Goal: Task Accomplishment & Management: Complete application form

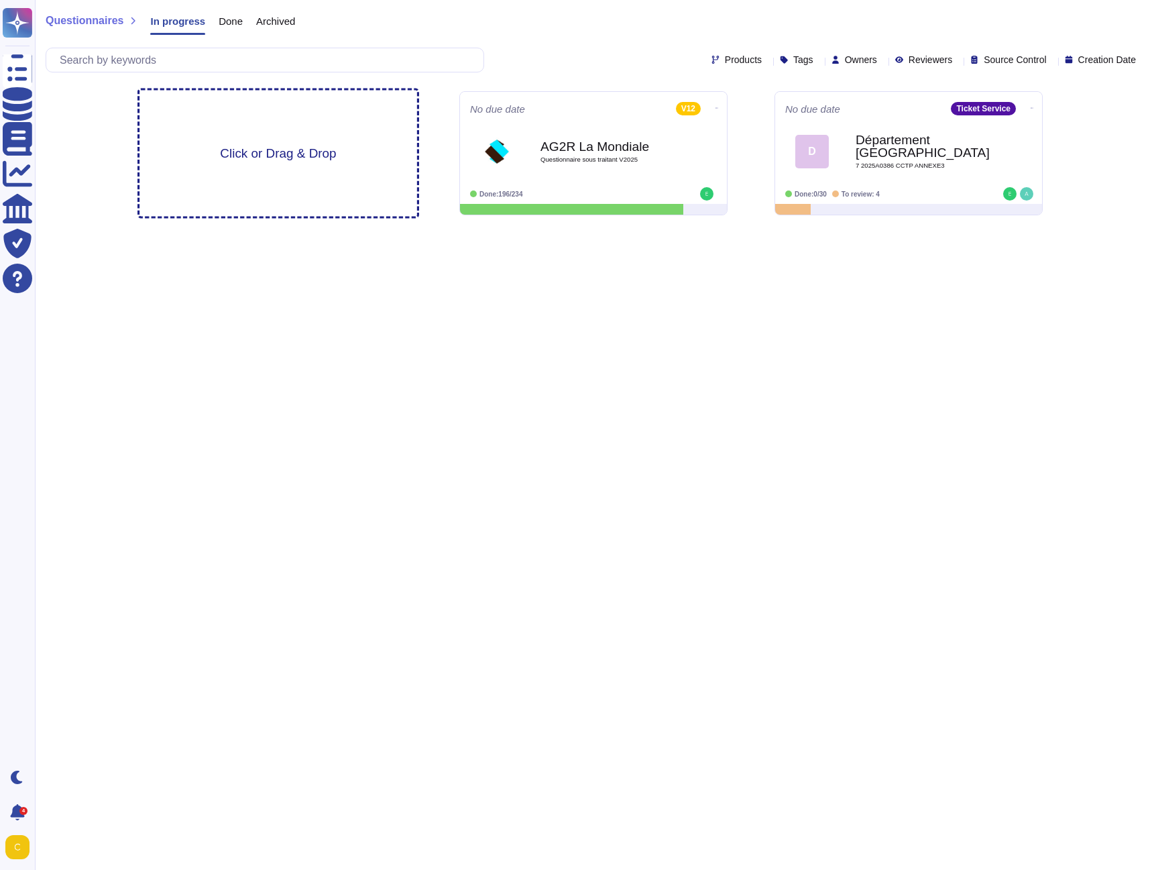
click at [288, 150] on span "Click or Drag & Drop" at bounding box center [278, 153] width 116 height 13
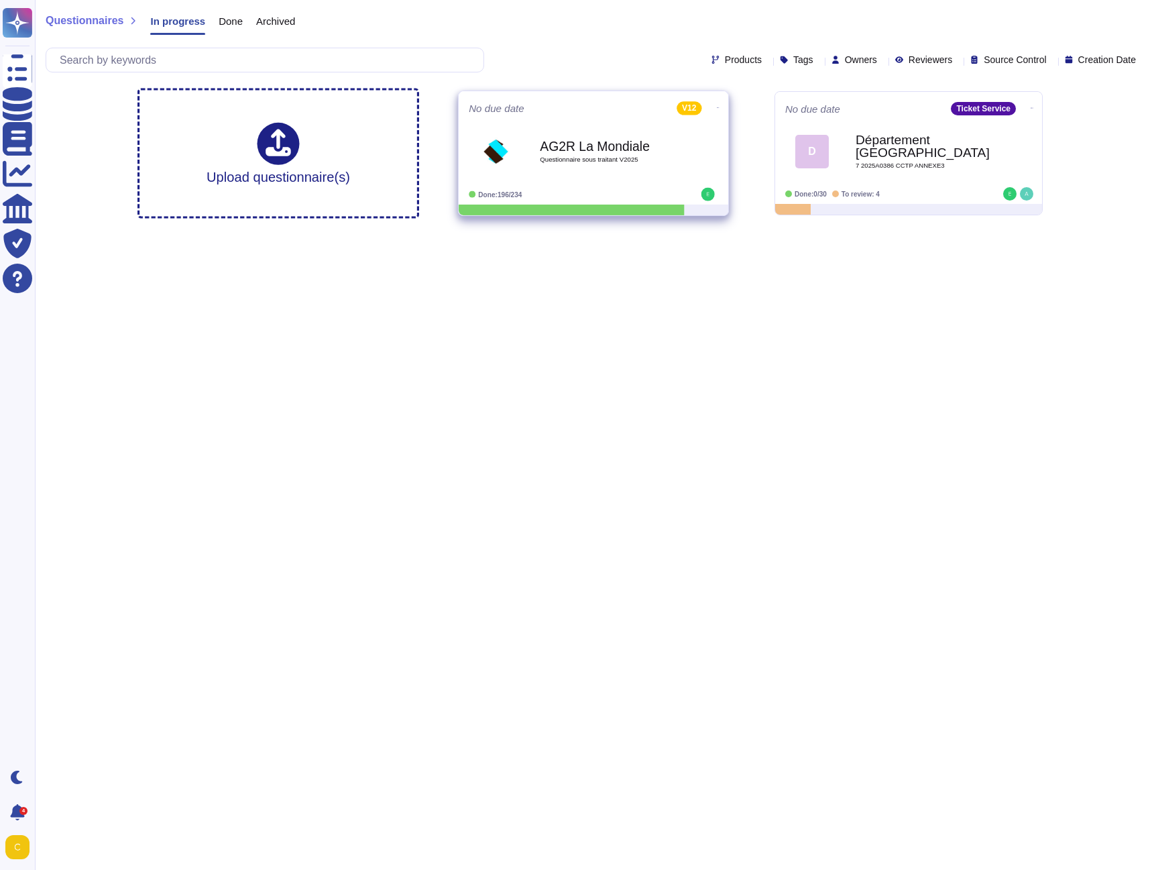
click at [717, 109] on icon at bounding box center [718, 107] width 3 height 3
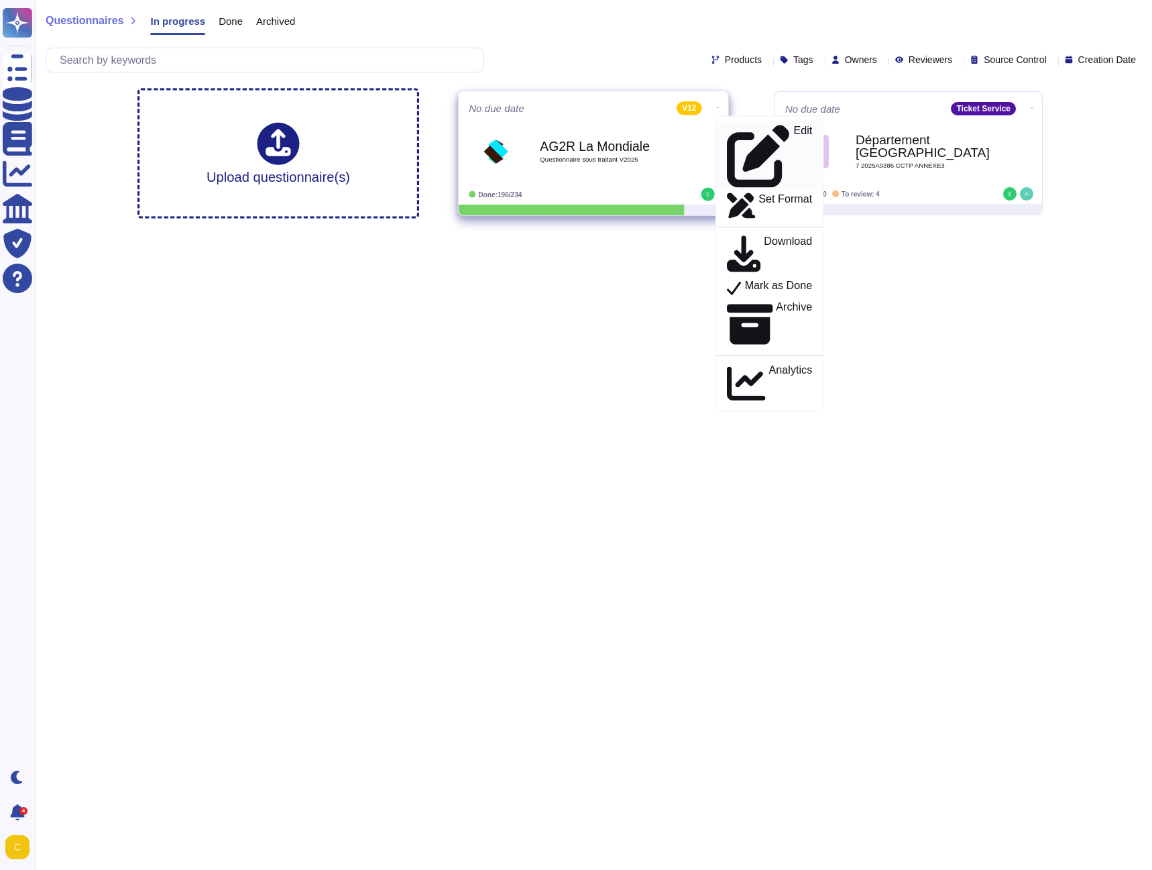
click at [793, 129] on p "Edit" at bounding box center [802, 156] width 19 height 62
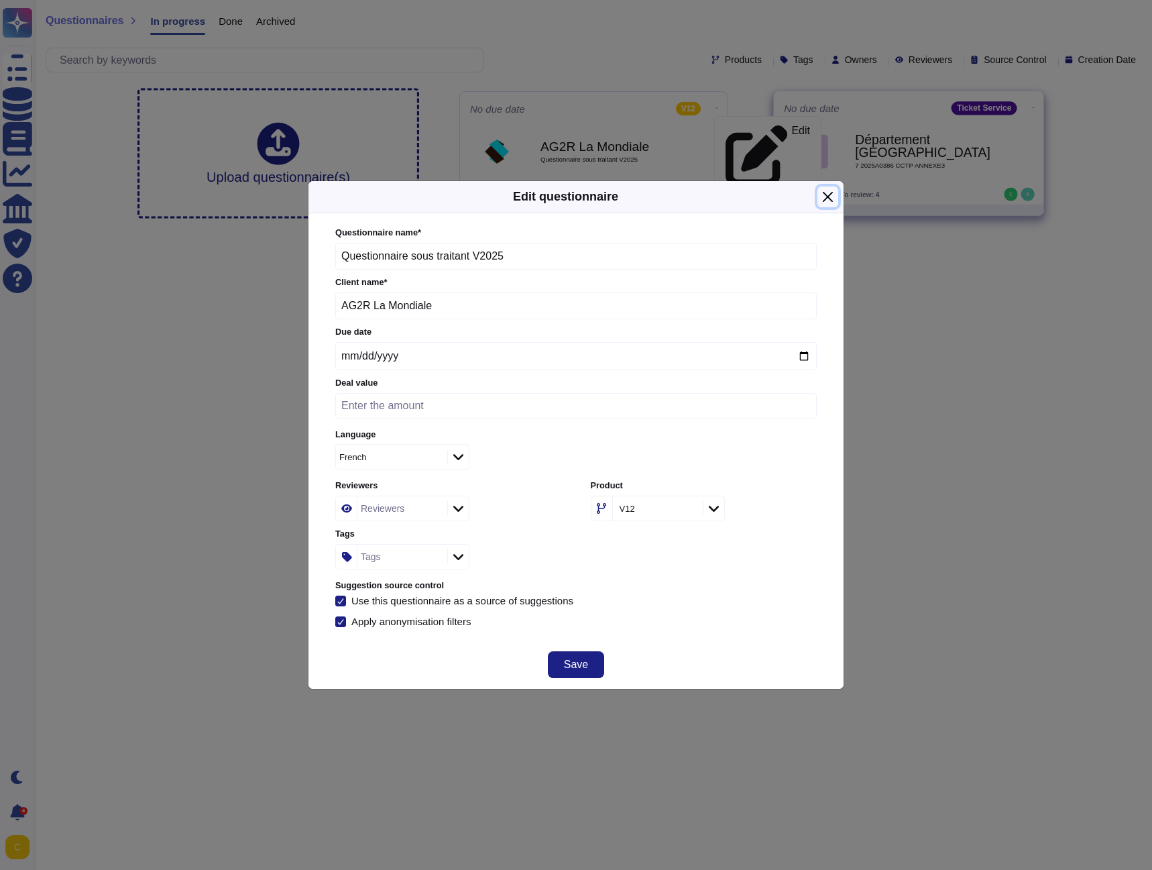
click at [827, 201] on button "Close" at bounding box center [828, 196] width 21 height 21
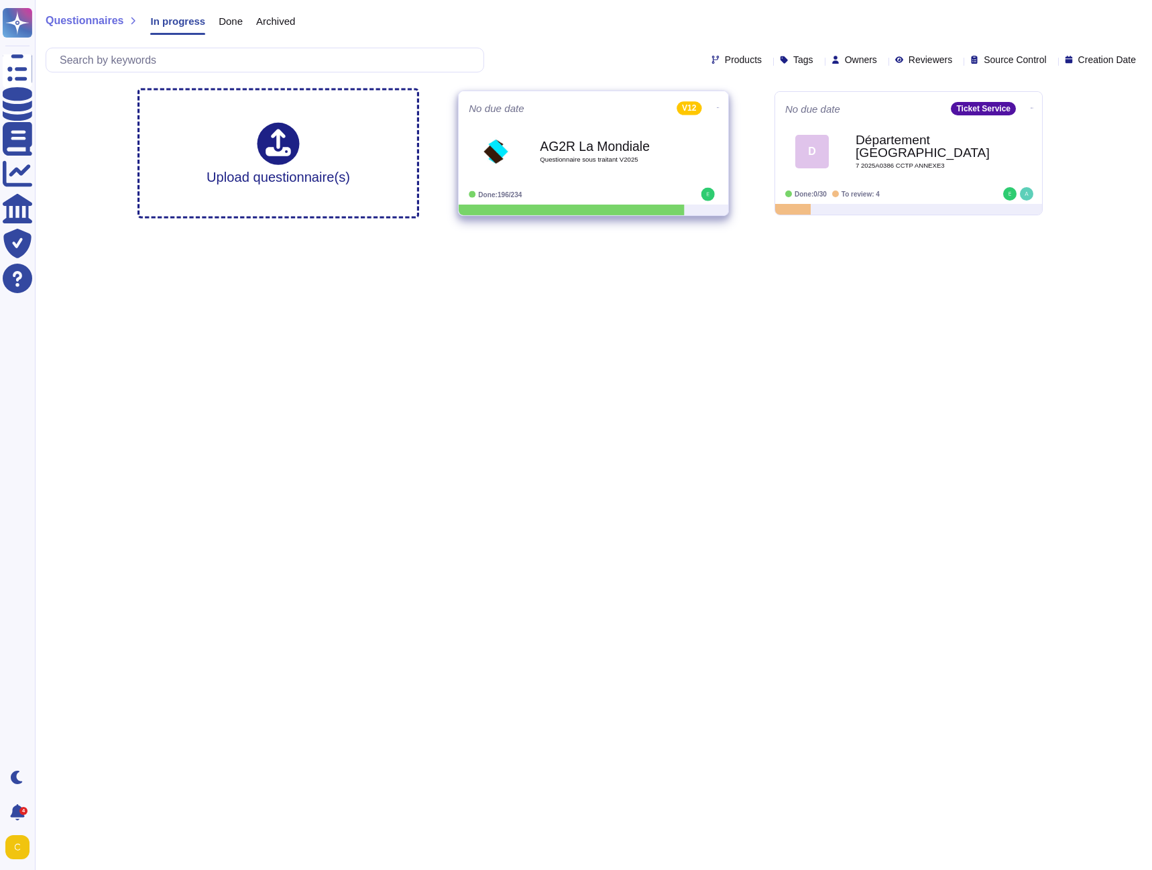
click at [590, 150] on b "AG2R La Mondiale" at bounding box center [607, 146] width 135 height 13
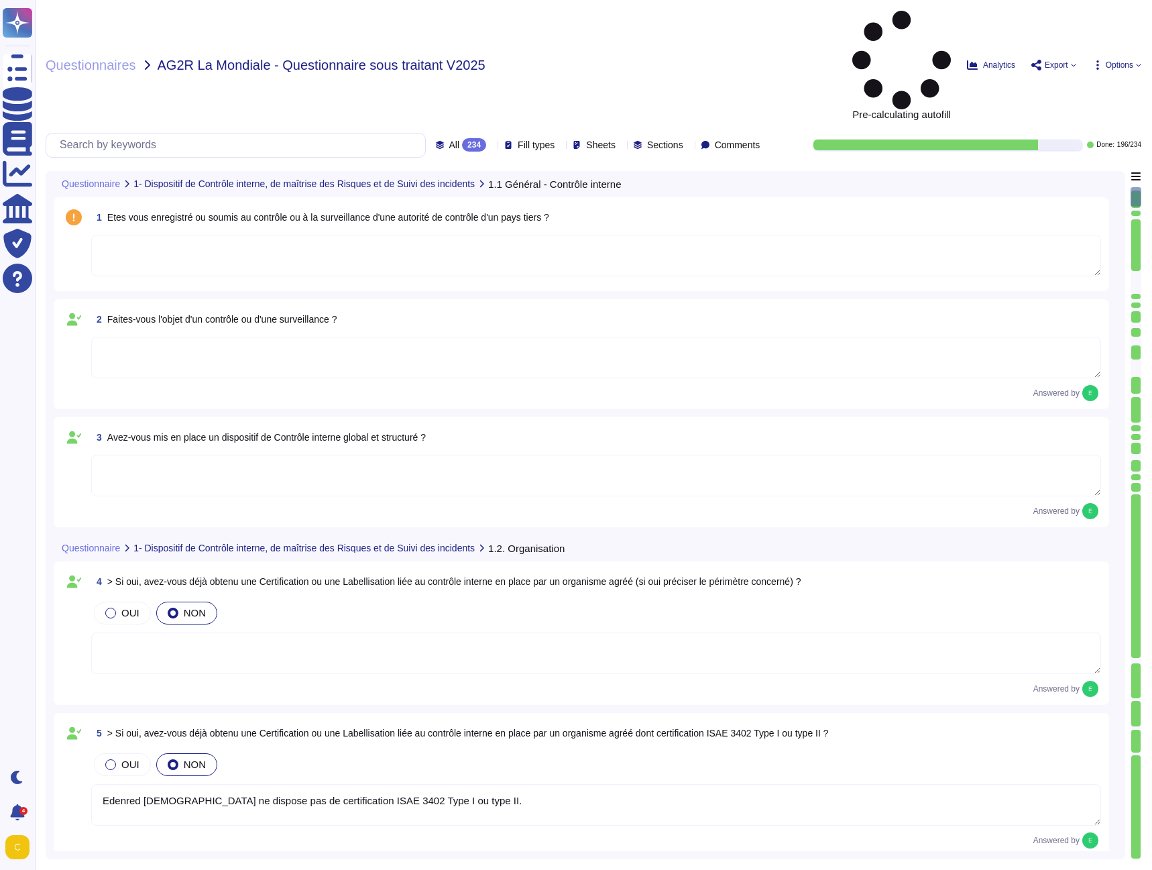
type textarea "Edenred [DEMOGRAPHIC_DATA] ne dispose pas de certification ISAE 3402 Type I ou …"
type textarea "Oui, Edenred France a formalisé une cartographie des risques, qui est mise à jo…"
type textarea "Oui, les risques liés à la sécurité de l'information sont examinés et mis à jou…"
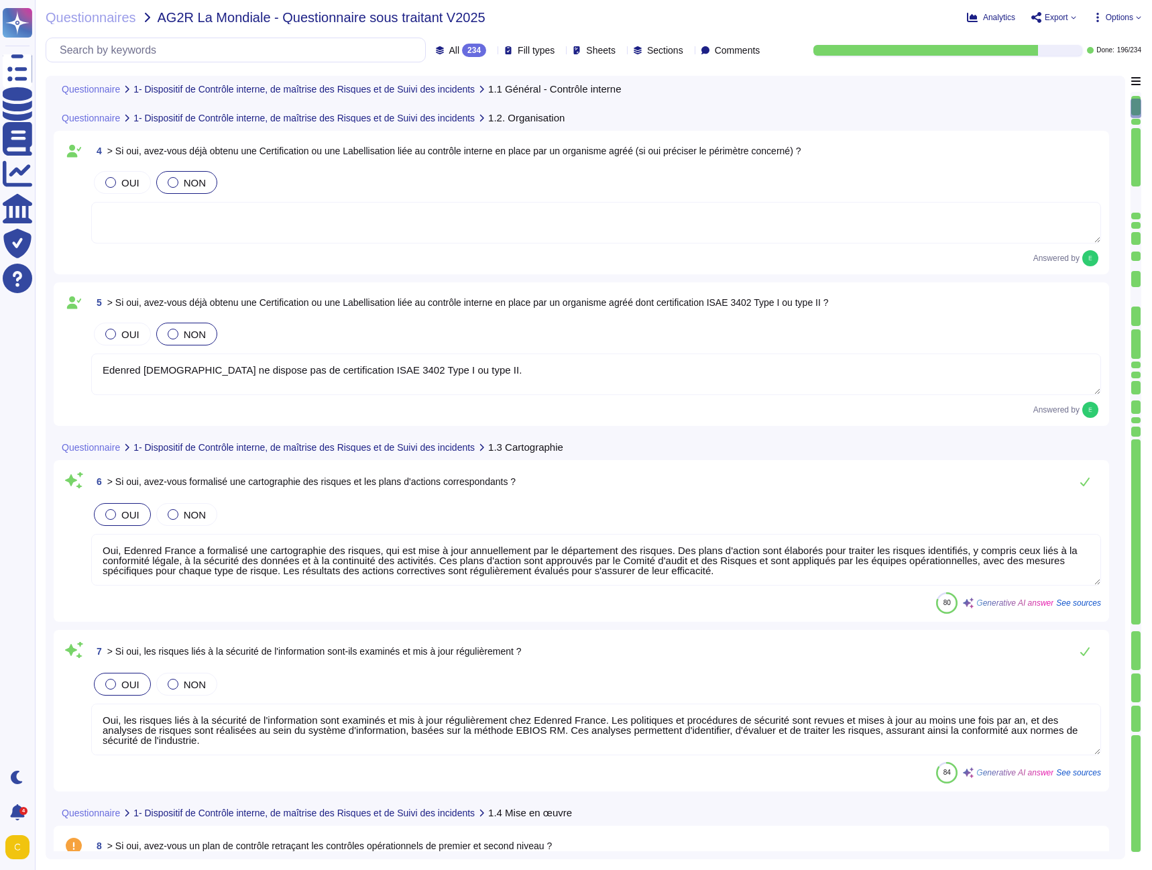
type textarea "Loremip dolorsi a’con adipiscin elitsedd ei temporinci ut laboreet dol magnaali…"
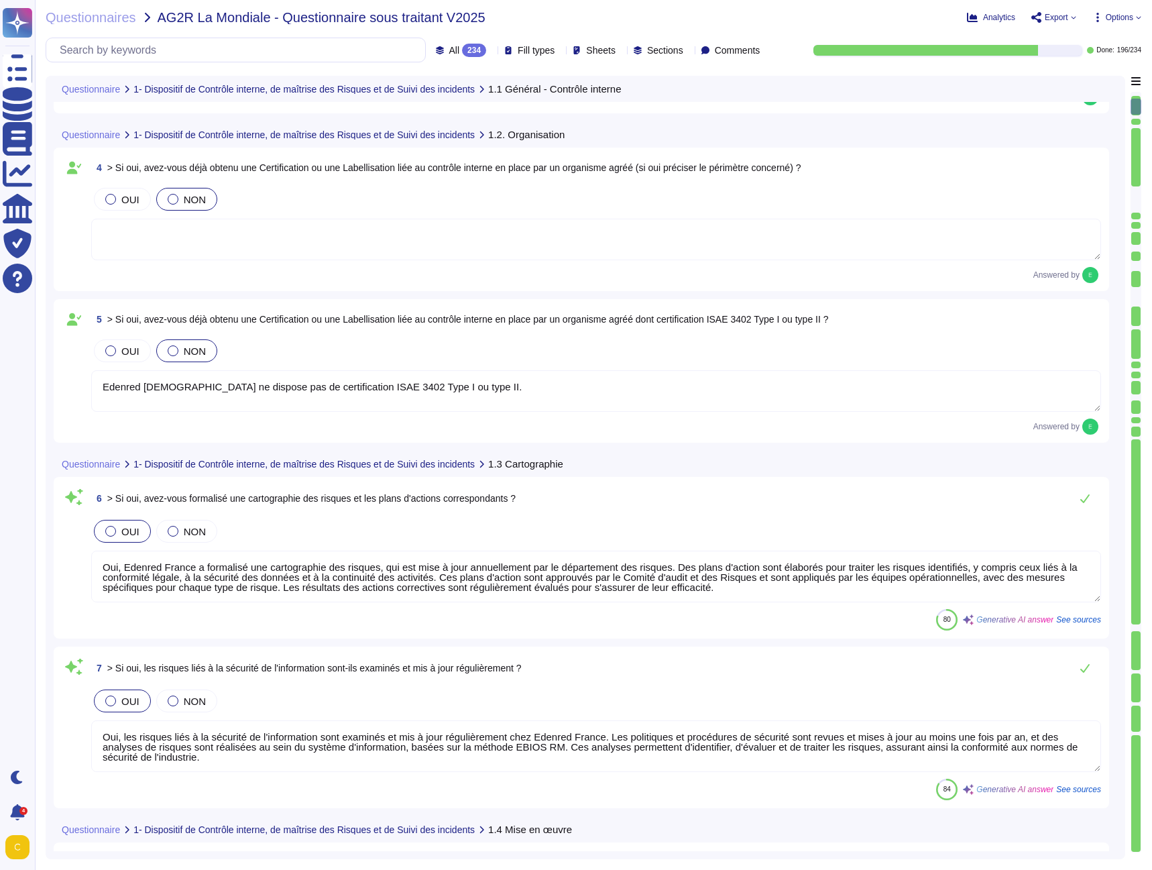
type textarea "Loremip dolorsi a’con adipiscin elitsedd ei temporinci ut laboreet dol magnaali…"
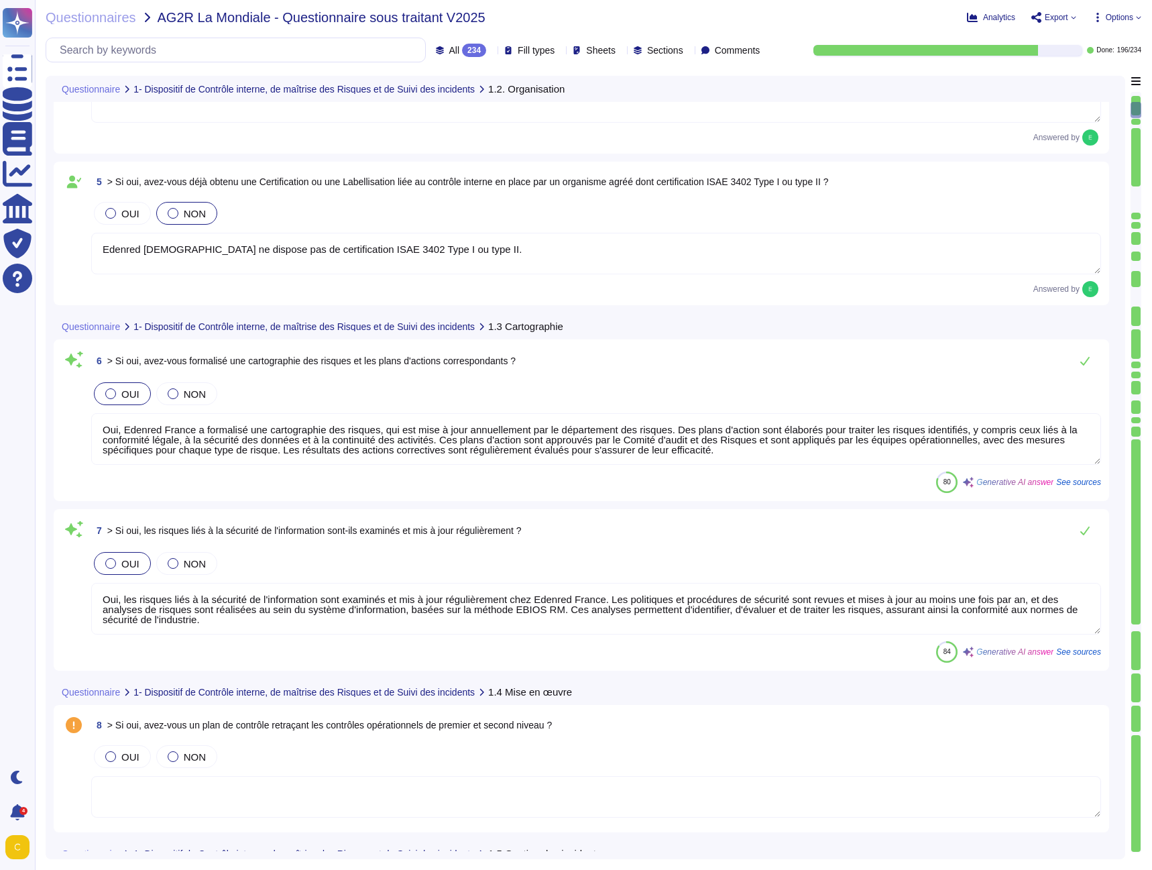
scroll to position [537, 0]
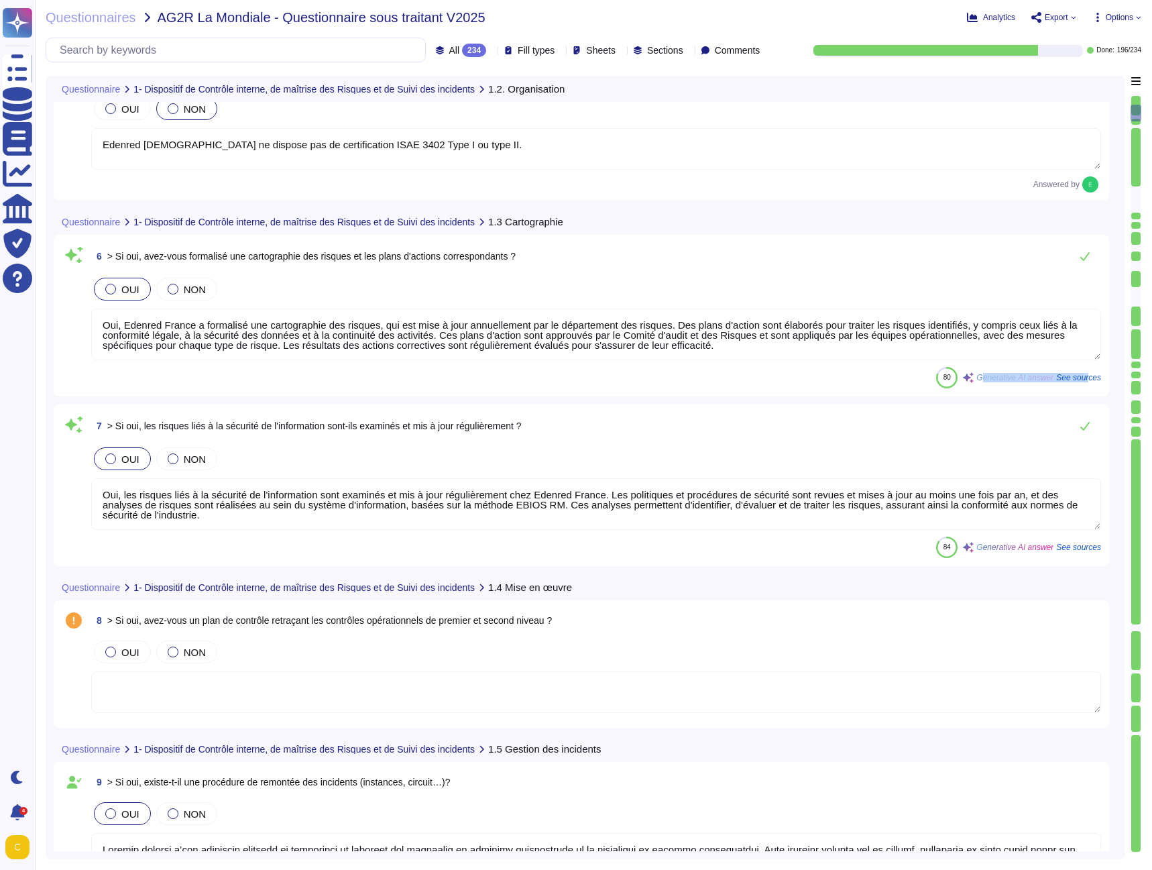
drag, startPoint x: 987, startPoint y: 380, endPoint x: 553, endPoint y: 380, distance: 433.9
click at [1091, 385] on div "80 Generative AI answer See sources" at bounding box center [1018, 377] width 165 height 21
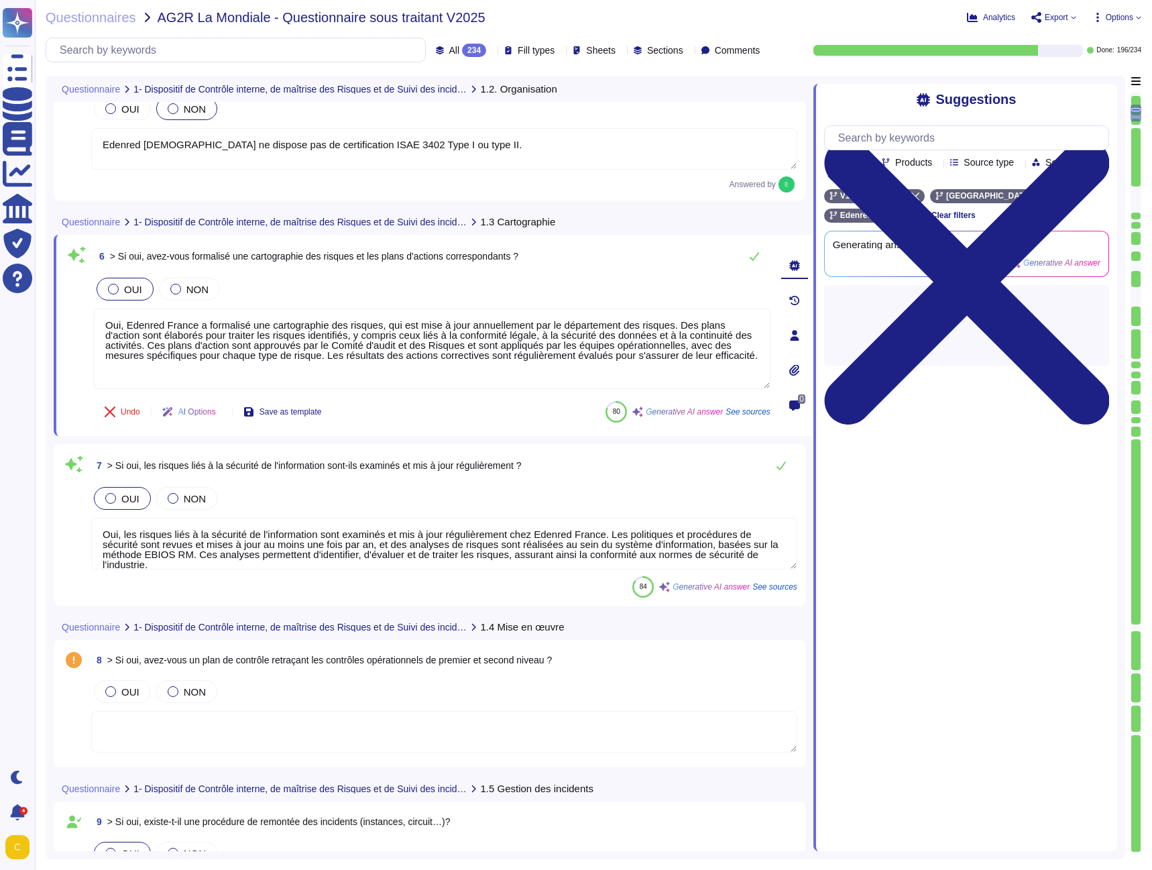
click at [579, 256] on div "6 > Si oui, avez-vous formalisé une cartographie des risques et les plans d'act…" at bounding box center [432, 256] width 677 height 27
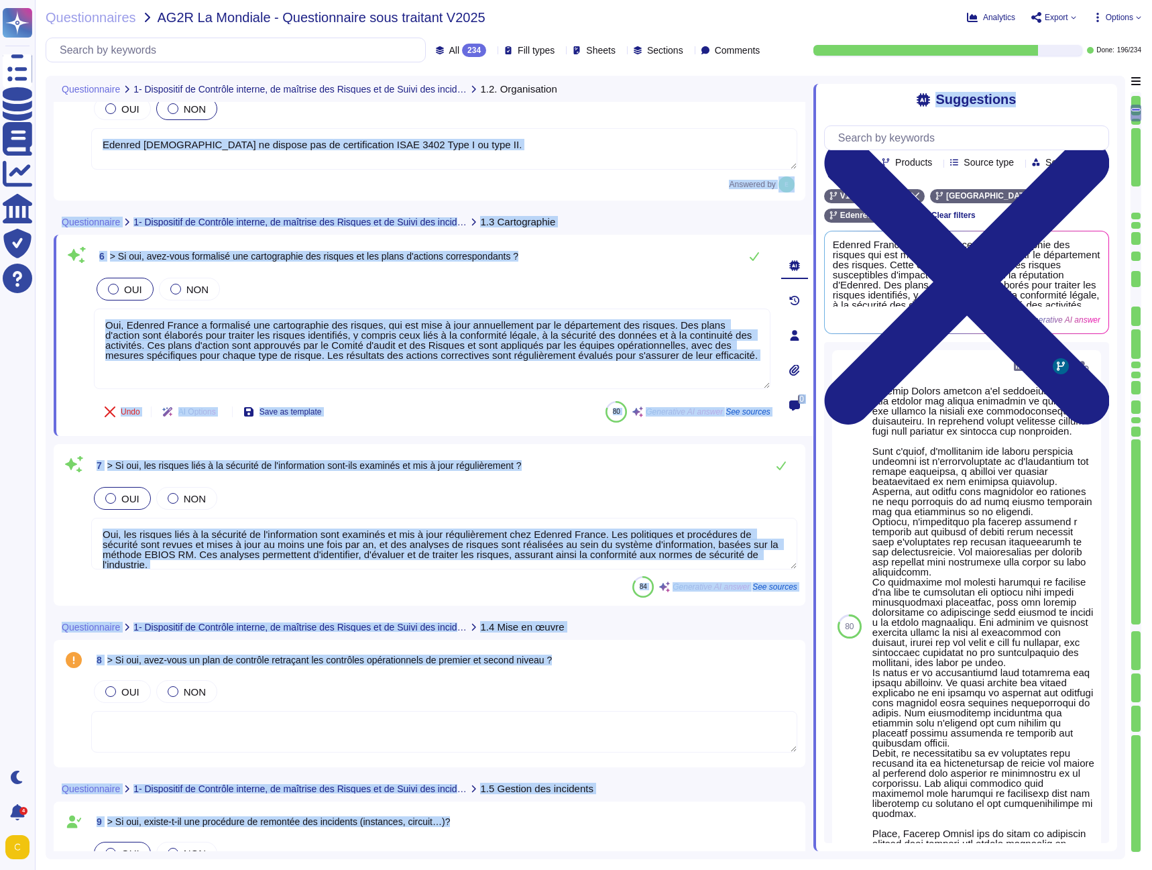
drag, startPoint x: 1105, startPoint y: 101, endPoint x: 753, endPoint y: 94, distance: 351.5
click at [753, 97] on div "Questionnaire 1- Dispositif de Contrôle interne, de maîtrise des Risques et de …" at bounding box center [586, 467] width 1080 height 783
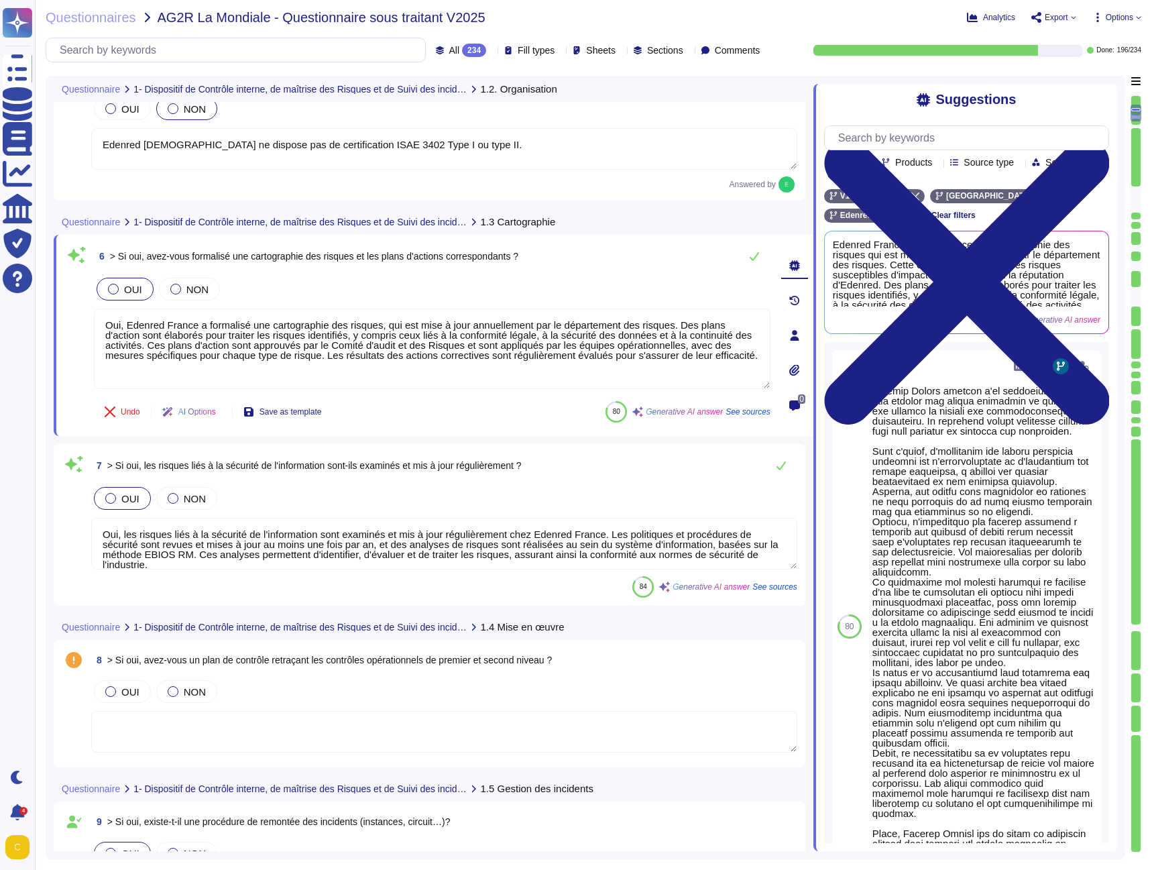
click at [754, 93] on div "Questionnaire 1- Dispositif de Contrôle interne, de maîtrise des Risques et de …" at bounding box center [434, 89] width 760 height 26
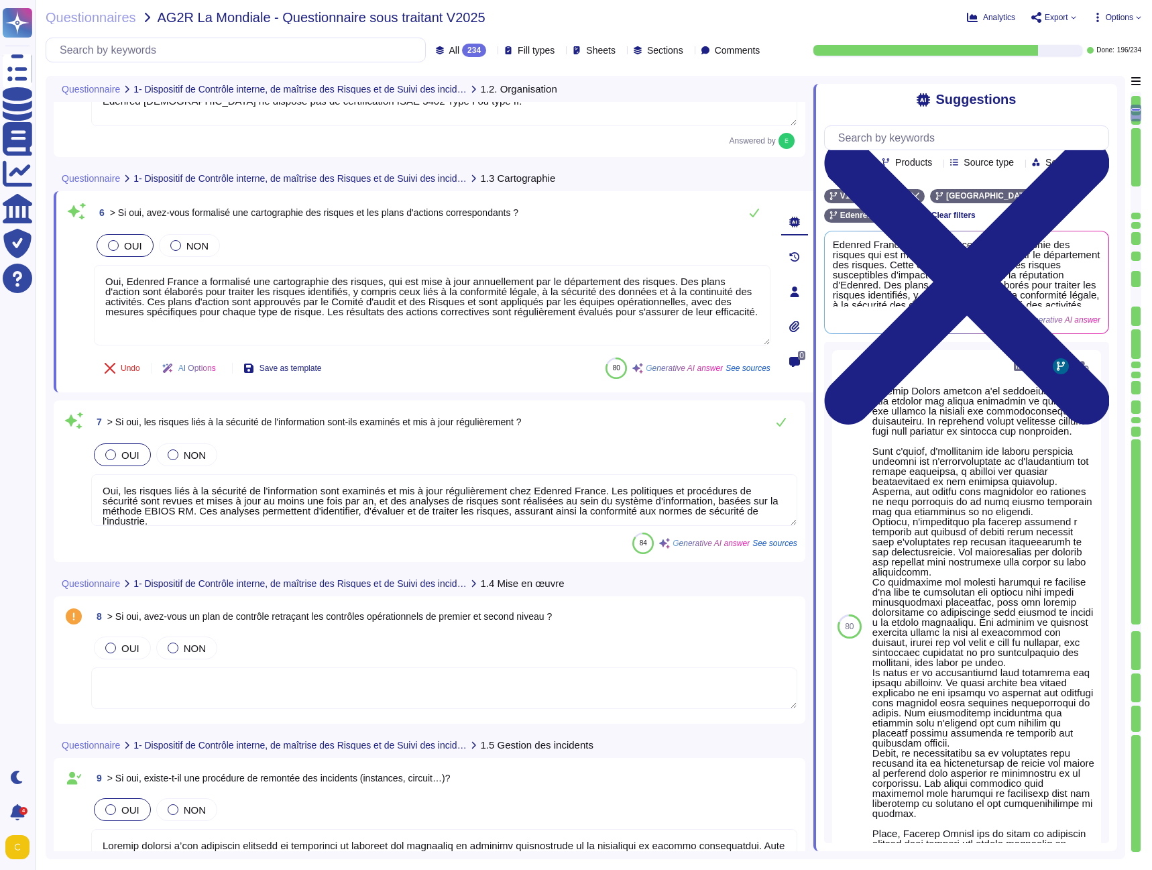
scroll to position [604, 0]
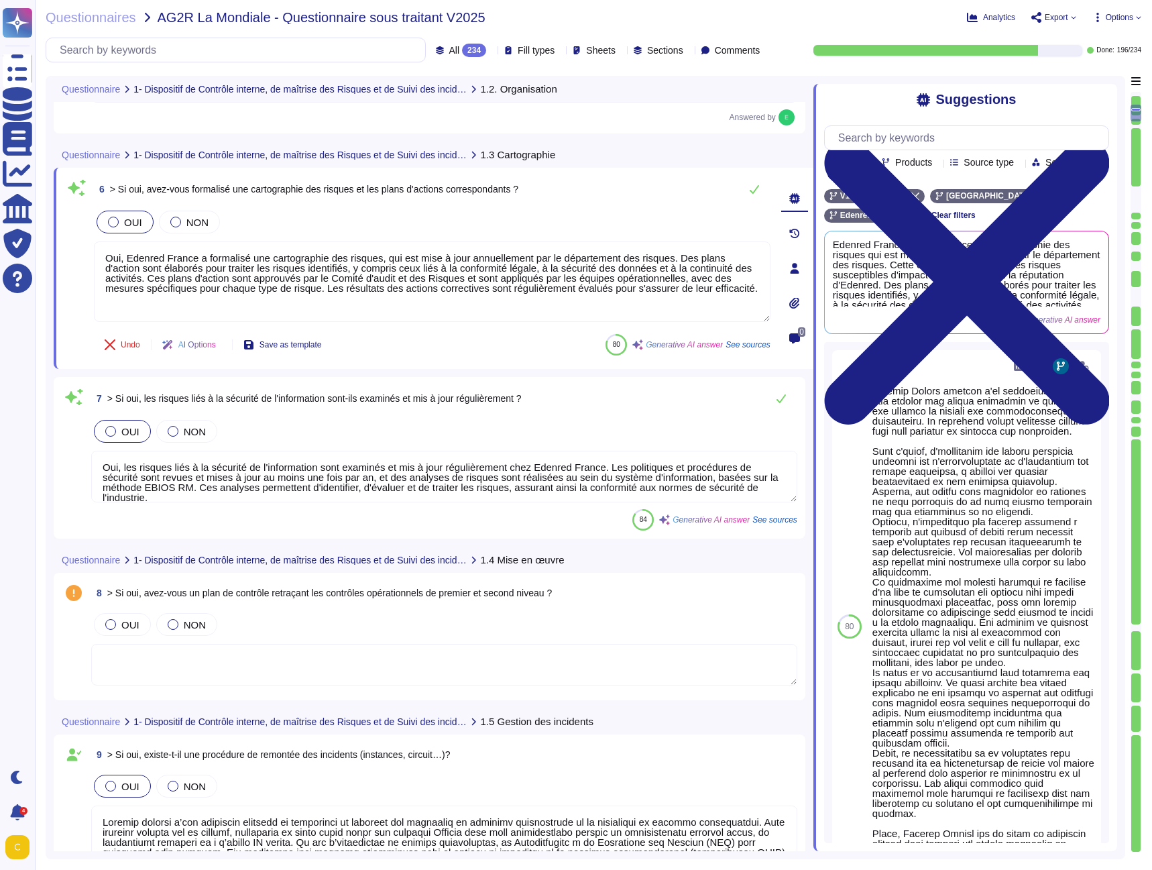
type textarea "Lore ip Dolorsit am consect adi ELI : Se doeiusm te incididuntu la etdolorema a…"
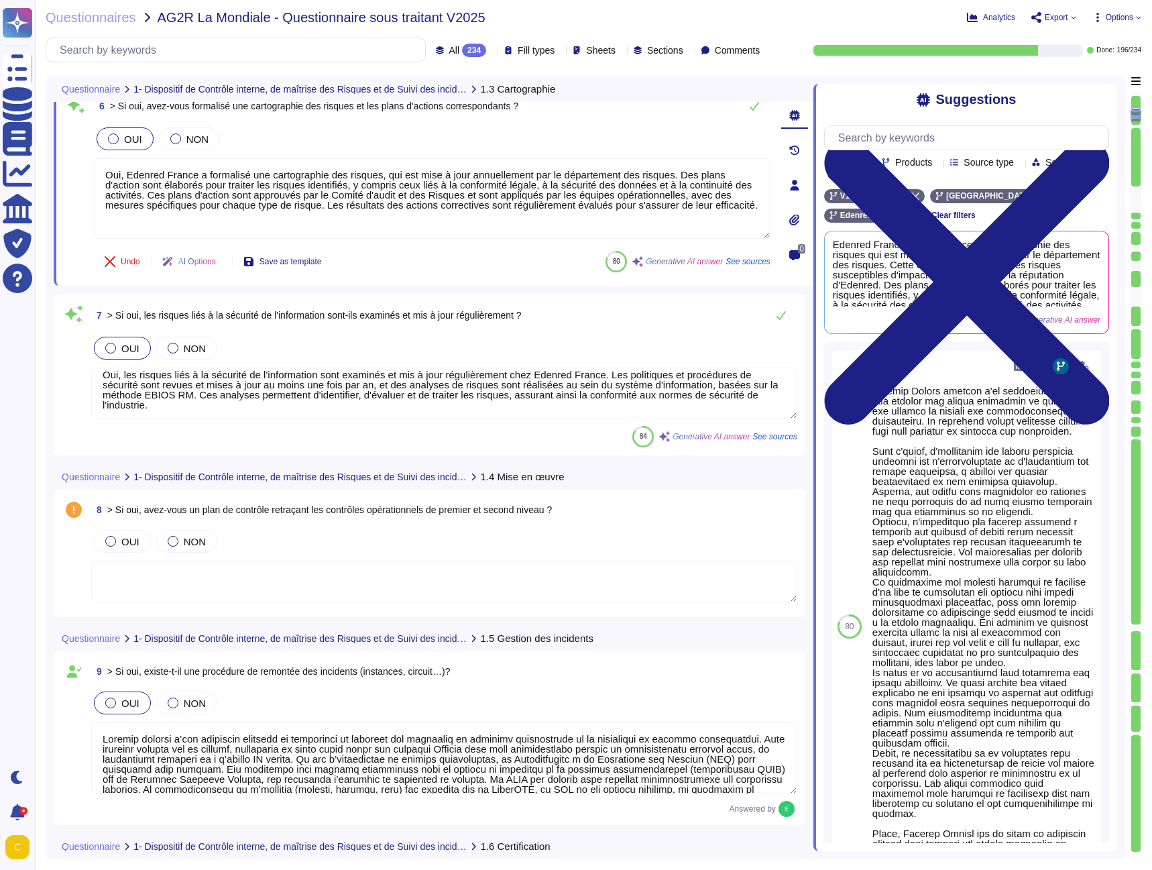
scroll to position [11, 0]
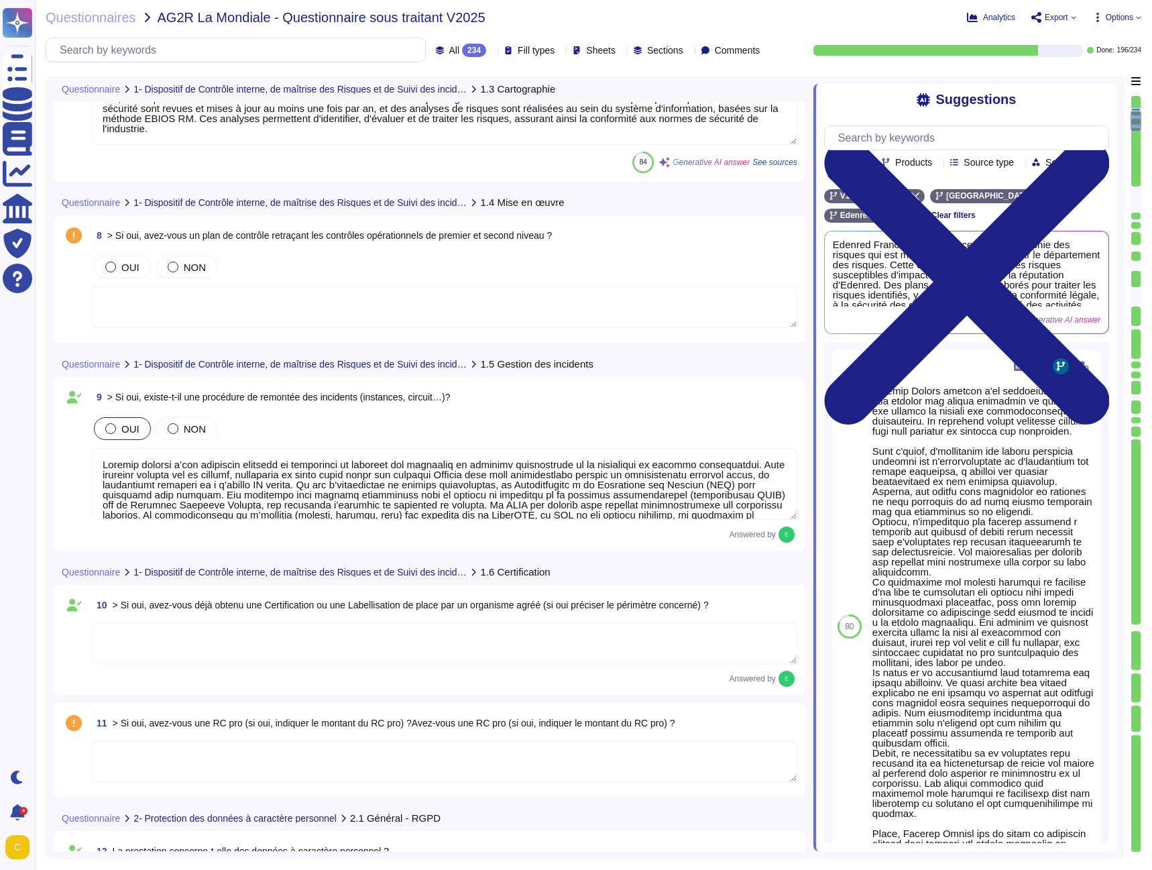
type textarea "Loremip Dolors a consec ad elit sed doeiusmodt incididun u la etdolorema ali en…"
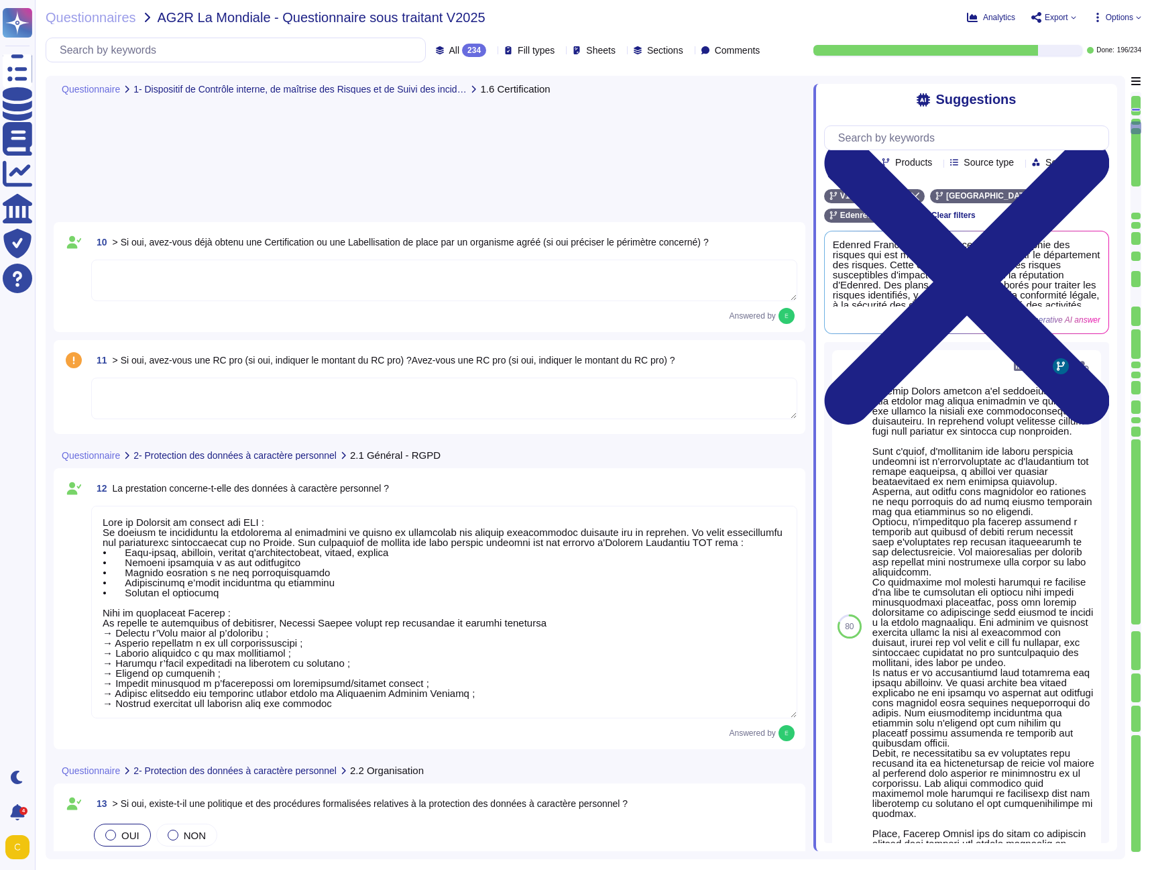
scroll to position [1543, 0]
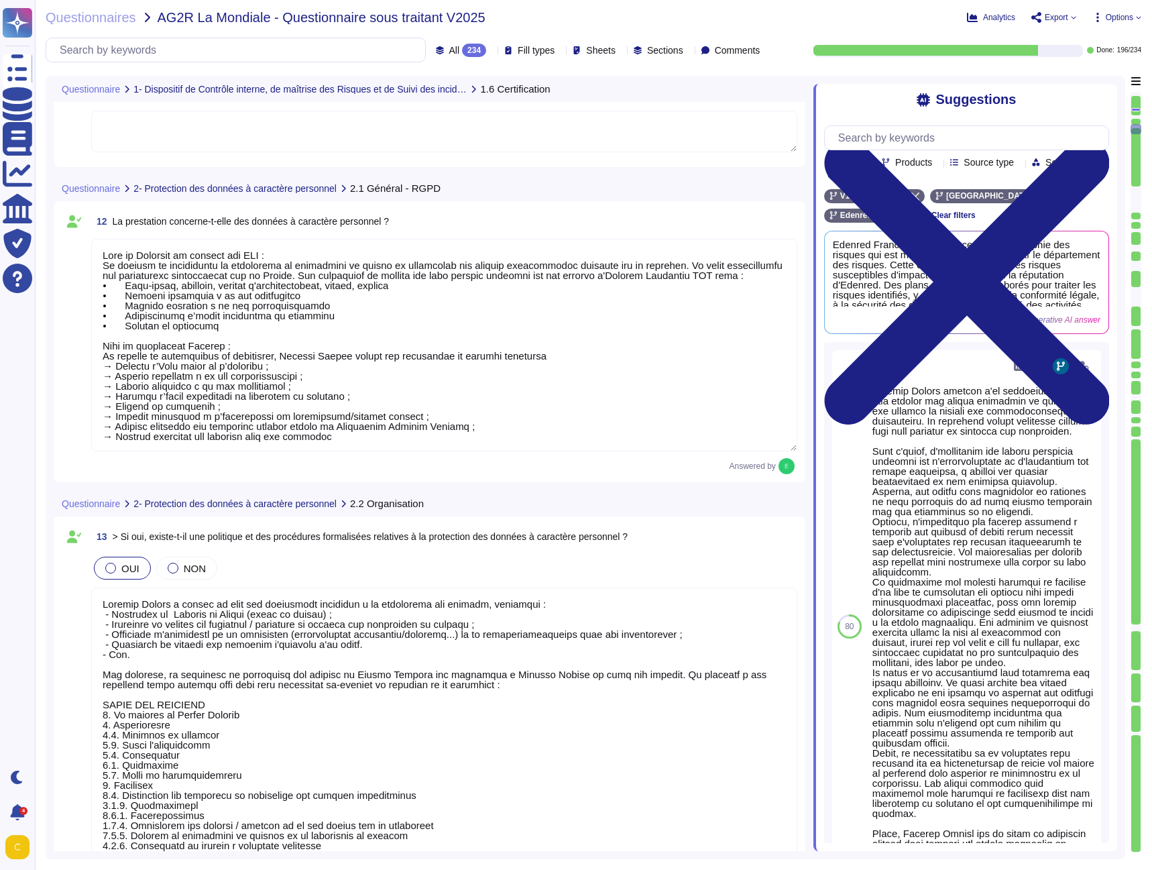
type textarea "Edenred France a désigné un Délégué à la Protection des Données (DPO) conformém…"
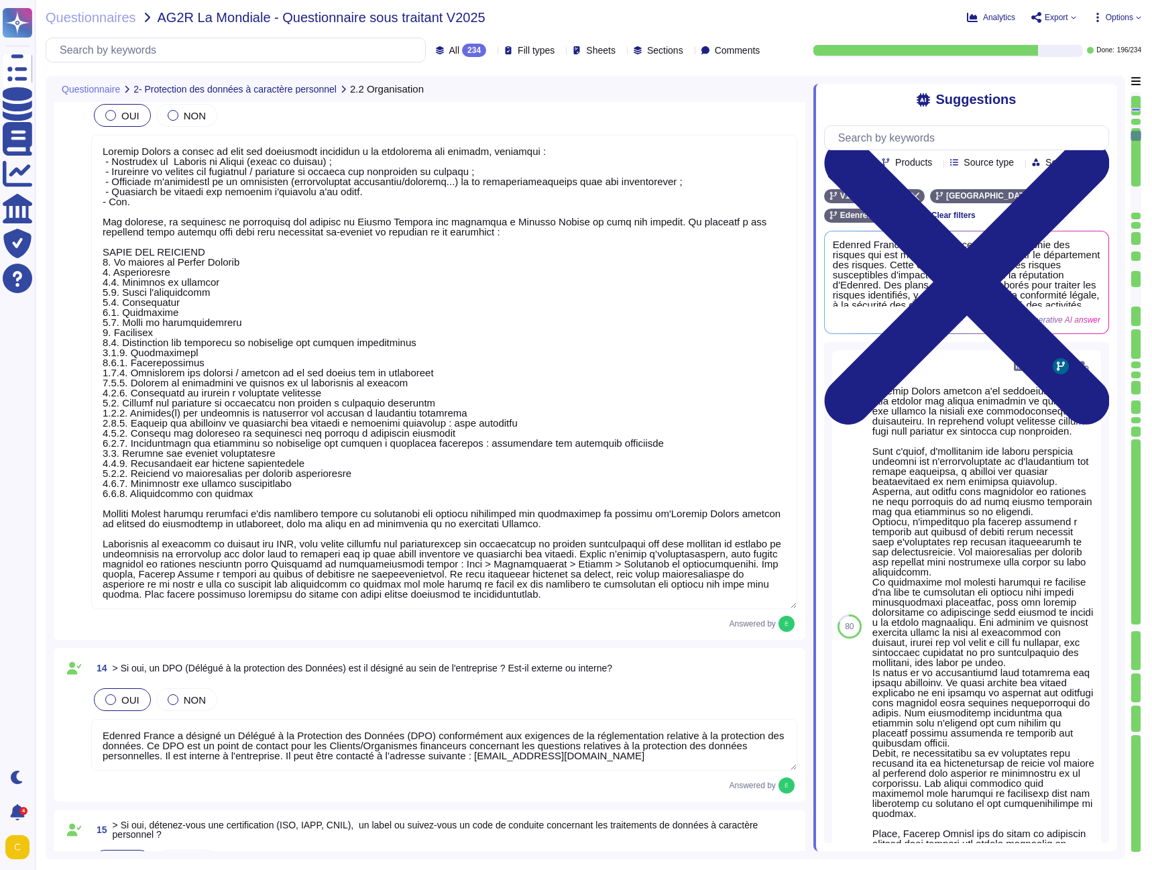
scroll to position [2012, 0]
type textarea "Edenred [DEMOGRAPHIC_DATA] ne détient pas de certification ou de code de condui…"
type textarea "L’ipsumdol sit ametconsectetu a’Elitsed Doeius tem incididuntutl etdol mag : - …"
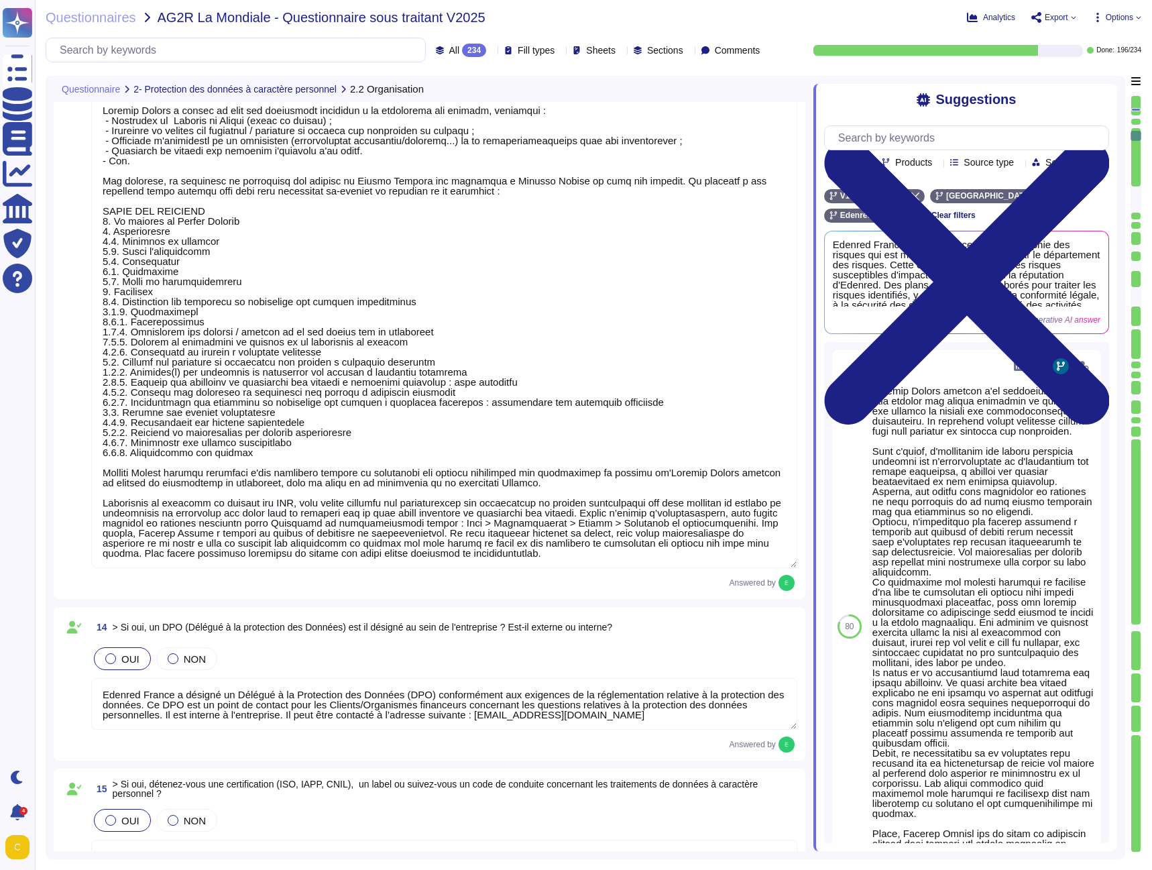
scroll to position [1, 0]
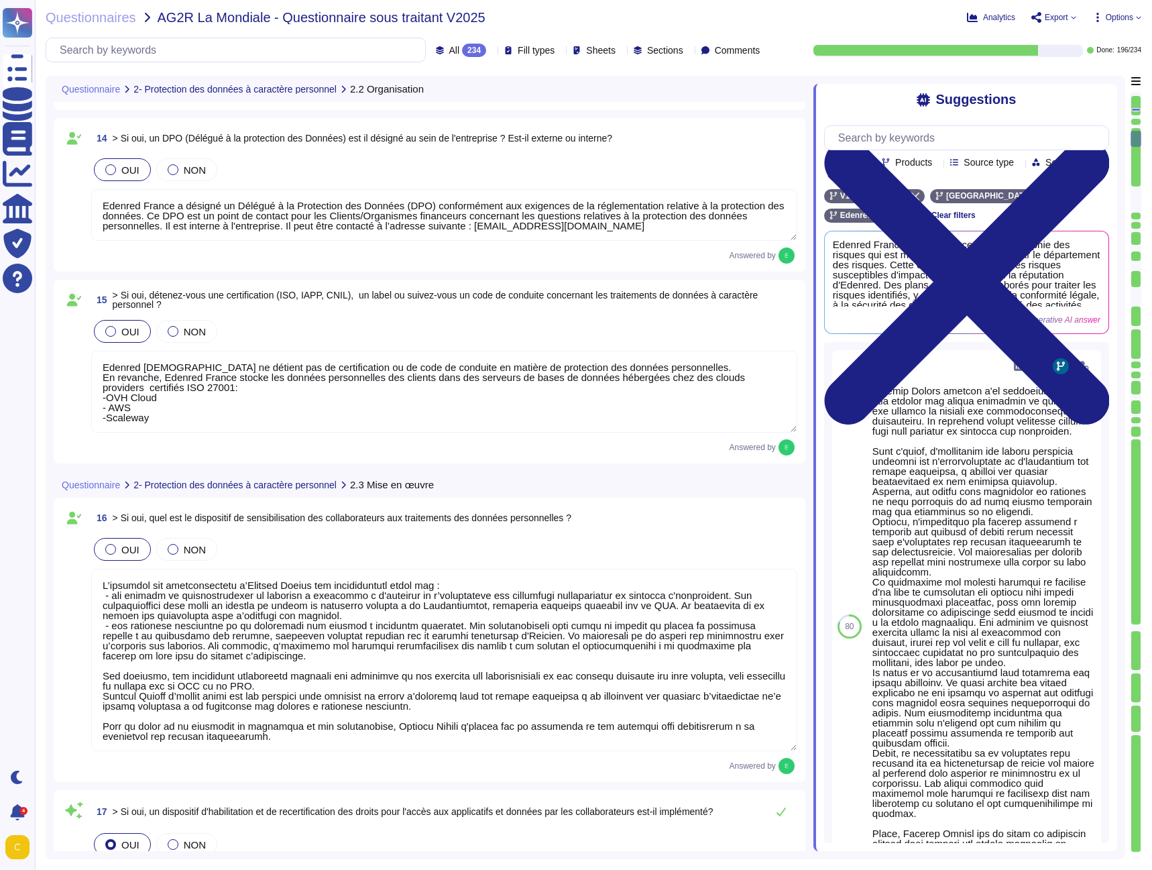
type textarea "Oui, Edenred France a mis en place un dispositif d'habilitation et de recertifi…"
type textarea "Edenred France a établi et tient à jour son registre des activités de traitemen…"
type textarea "Lore ips dolorsitame co adipisc eli se doeiu tem in utlabore et dolorem ali ENI…"
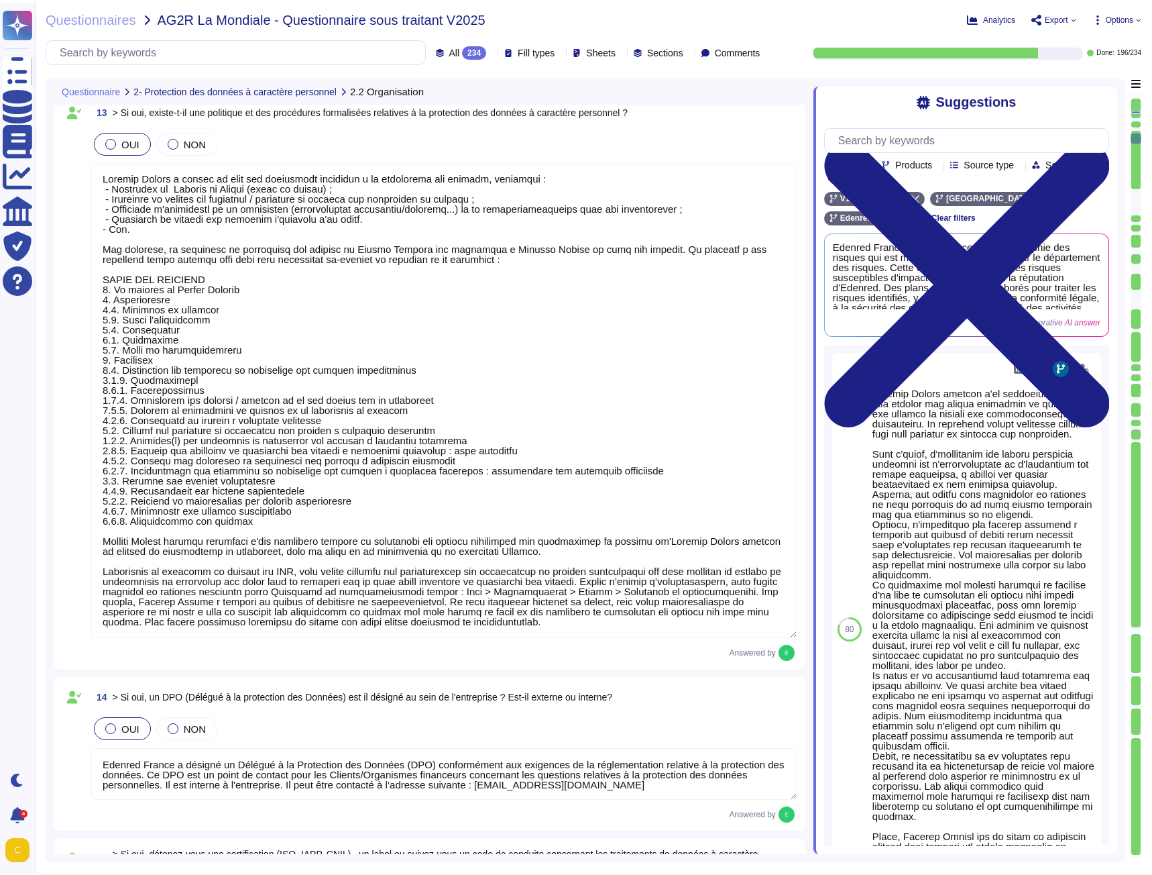
scroll to position [0, 0]
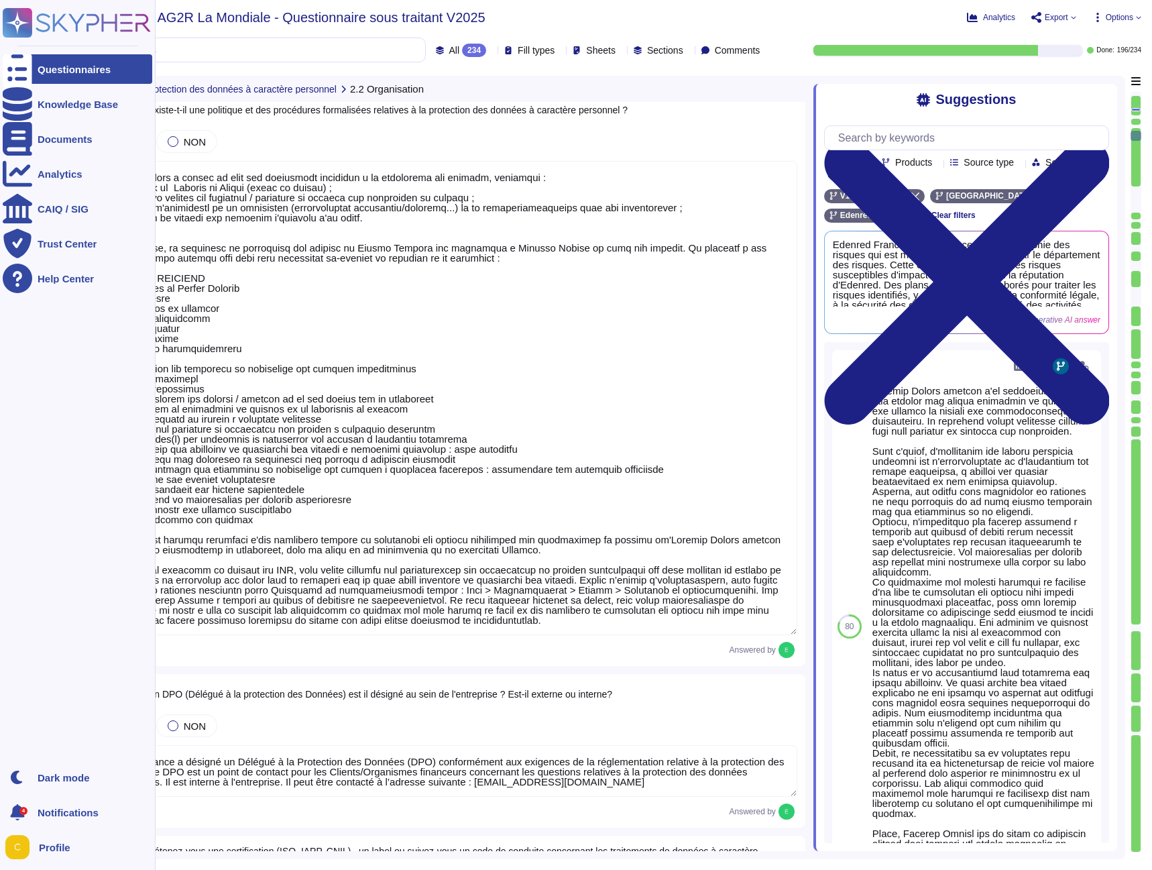
click at [22, 15] on rect at bounding box center [18, 23] width 30 height 30
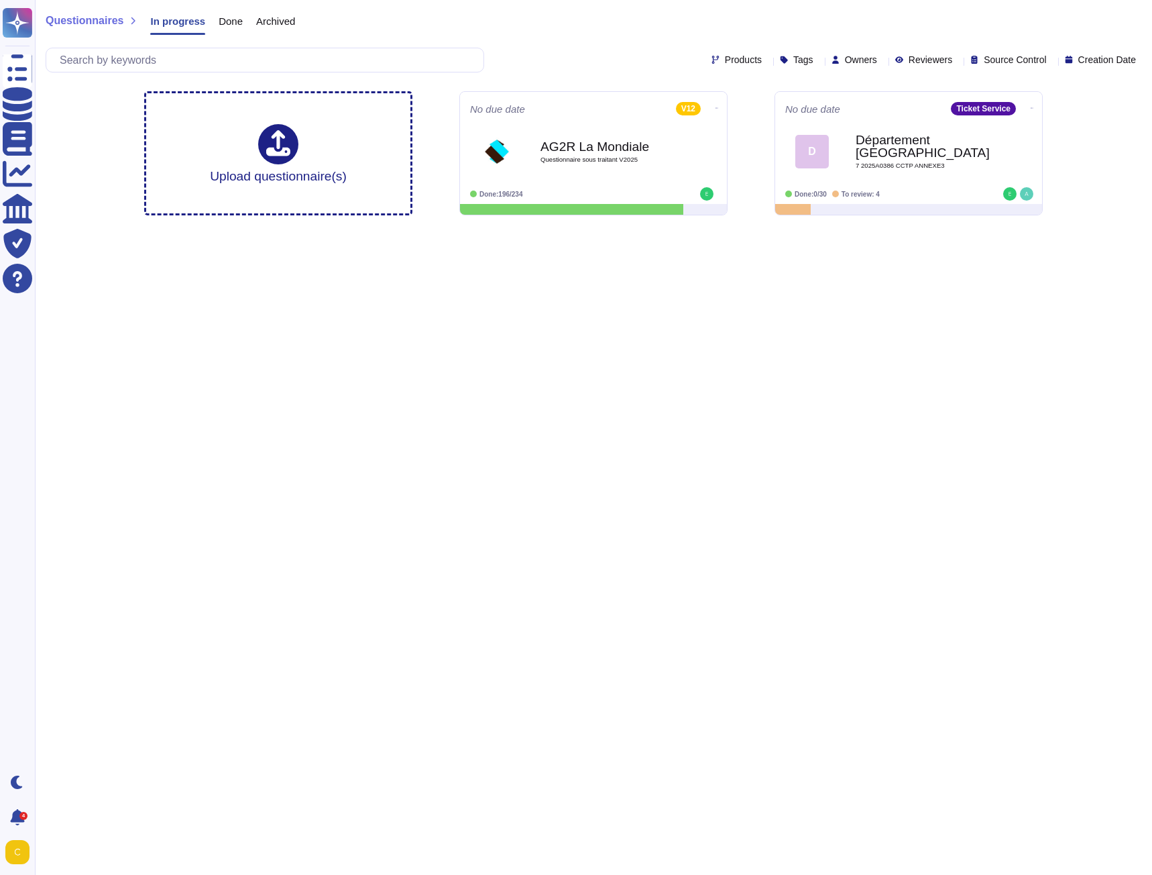
drag, startPoint x: 209, startPoint y: 313, endPoint x: 215, endPoint y: 309, distance: 6.9
click at [213, 226] on html "Questionnaires Knowledge Base Documents Analytics CAIQ / SIG Trust Center Help …" at bounding box center [576, 113] width 1152 height 226
